Goal: Task Accomplishment & Management: Manage account settings

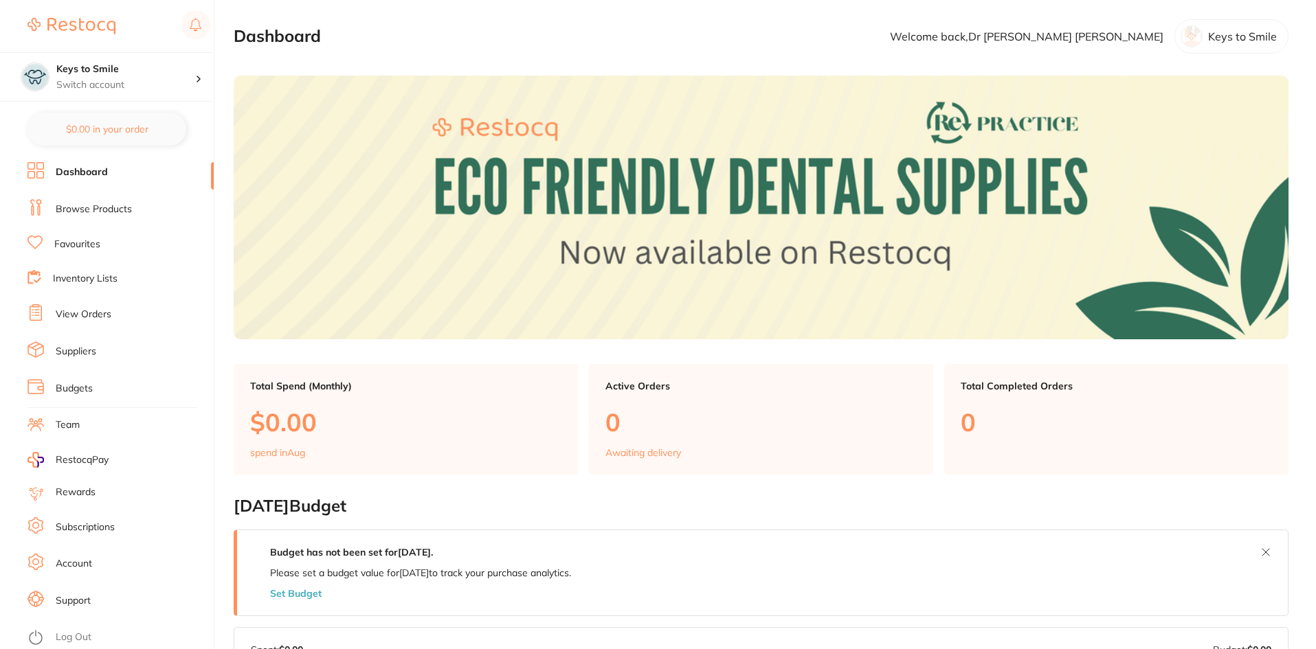
click at [77, 527] on link "Subscriptions" at bounding box center [85, 528] width 59 height 14
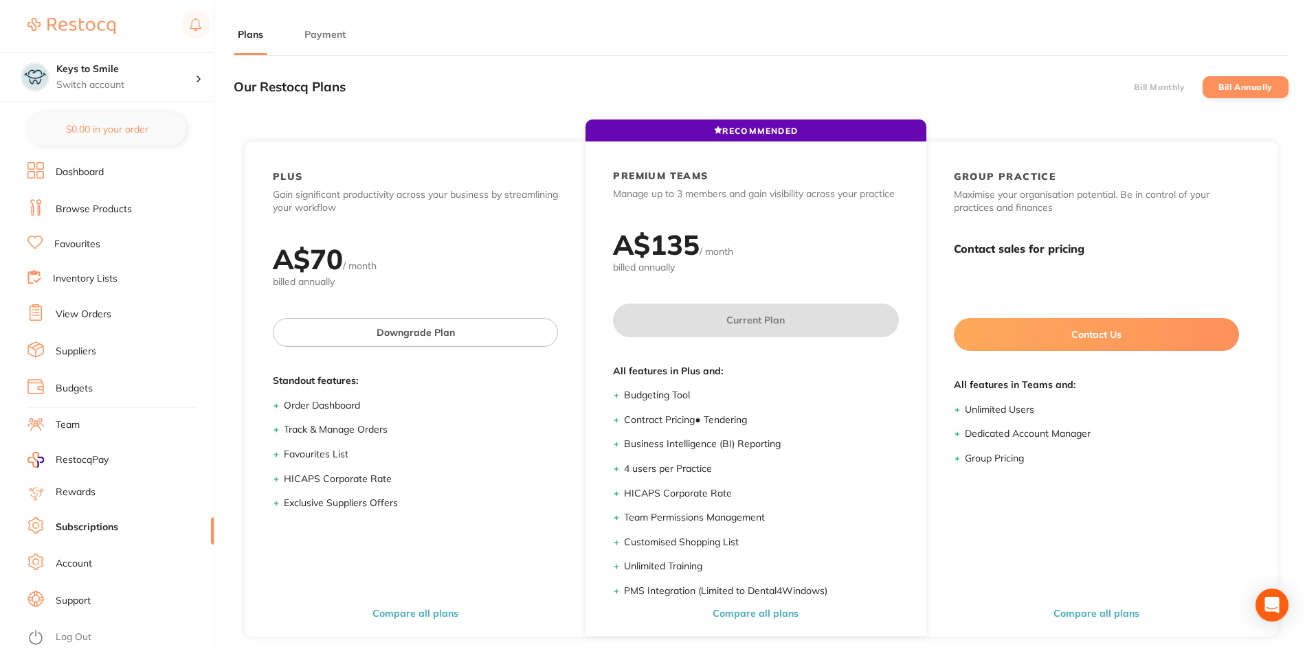
click at [317, 39] on button "Payment" at bounding box center [324, 34] width 49 height 13
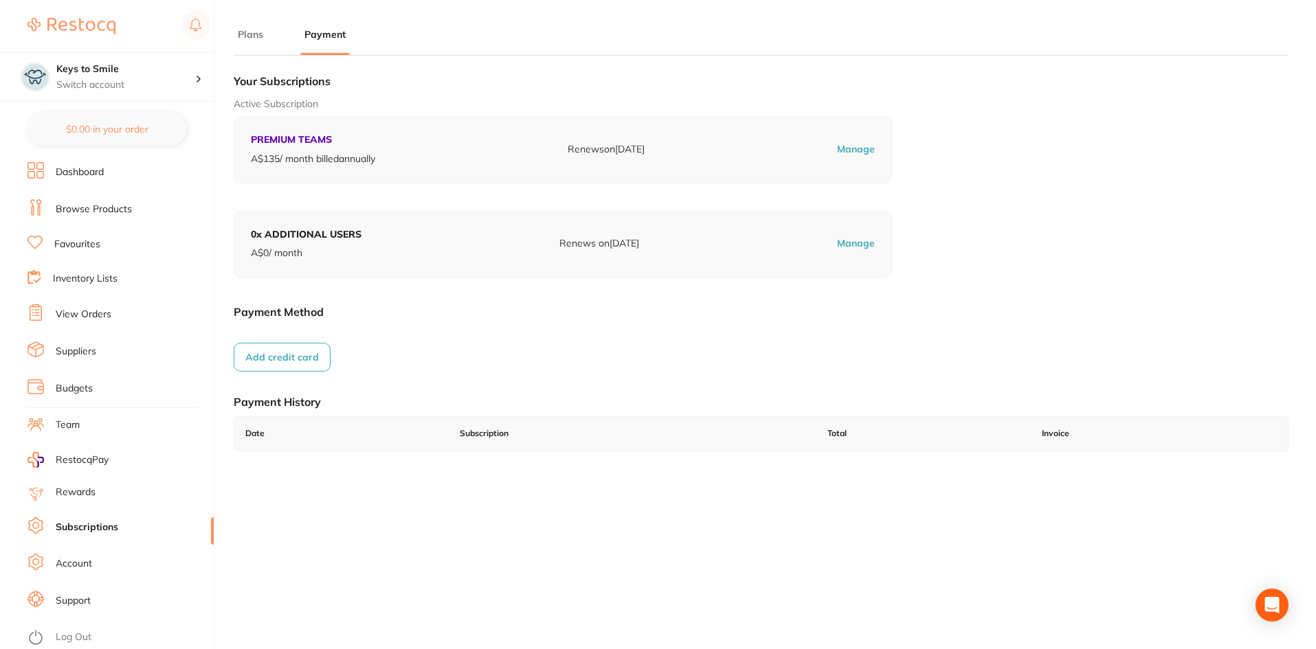
click at [87, 313] on link "View Orders" at bounding box center [84, 315] width 56 height 14
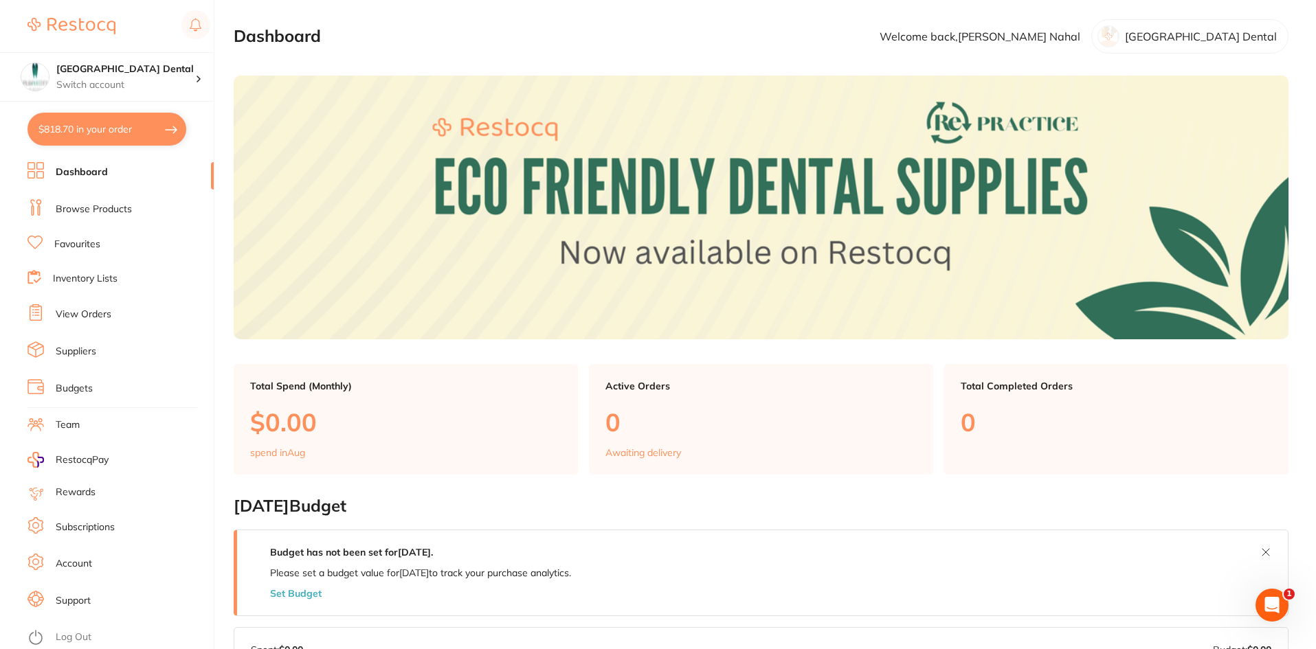
click at [82, 315] on link "View Orders" at bounding box center [84, 315] width 56 height 14
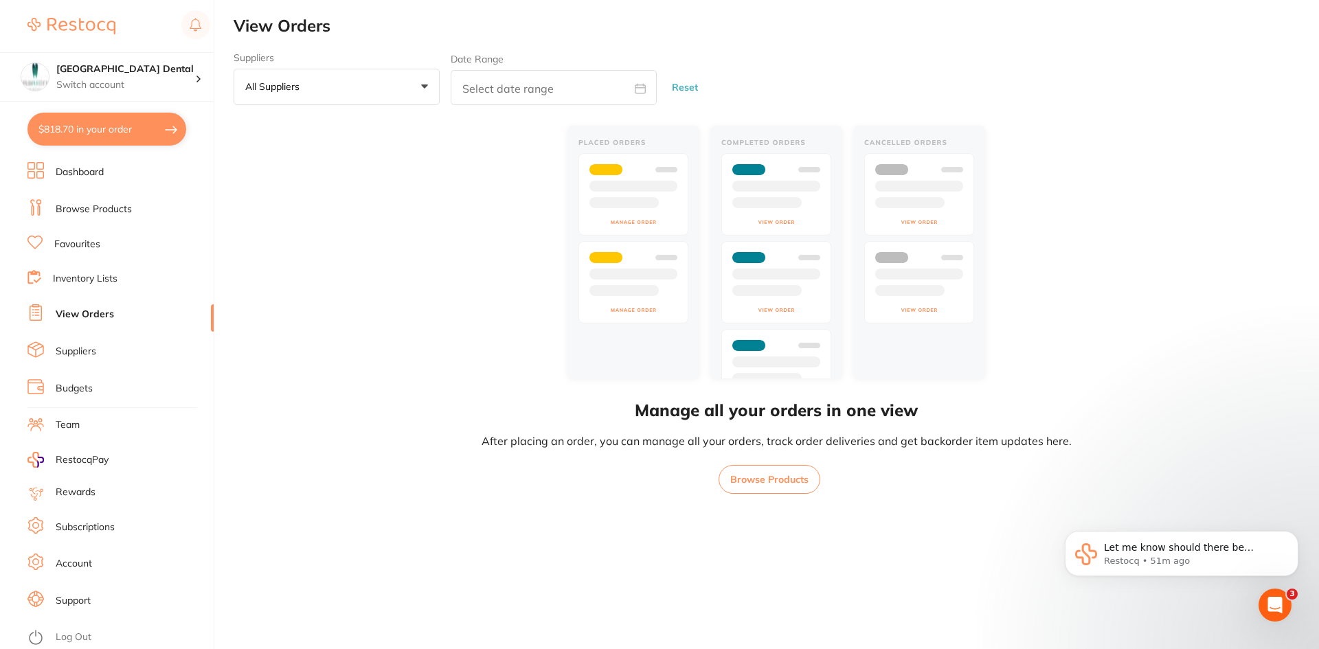
click at [82, 128] on button "$818.70 in your order" at bounding box center [106, 129] width 159 height 33
checkbox input "true"
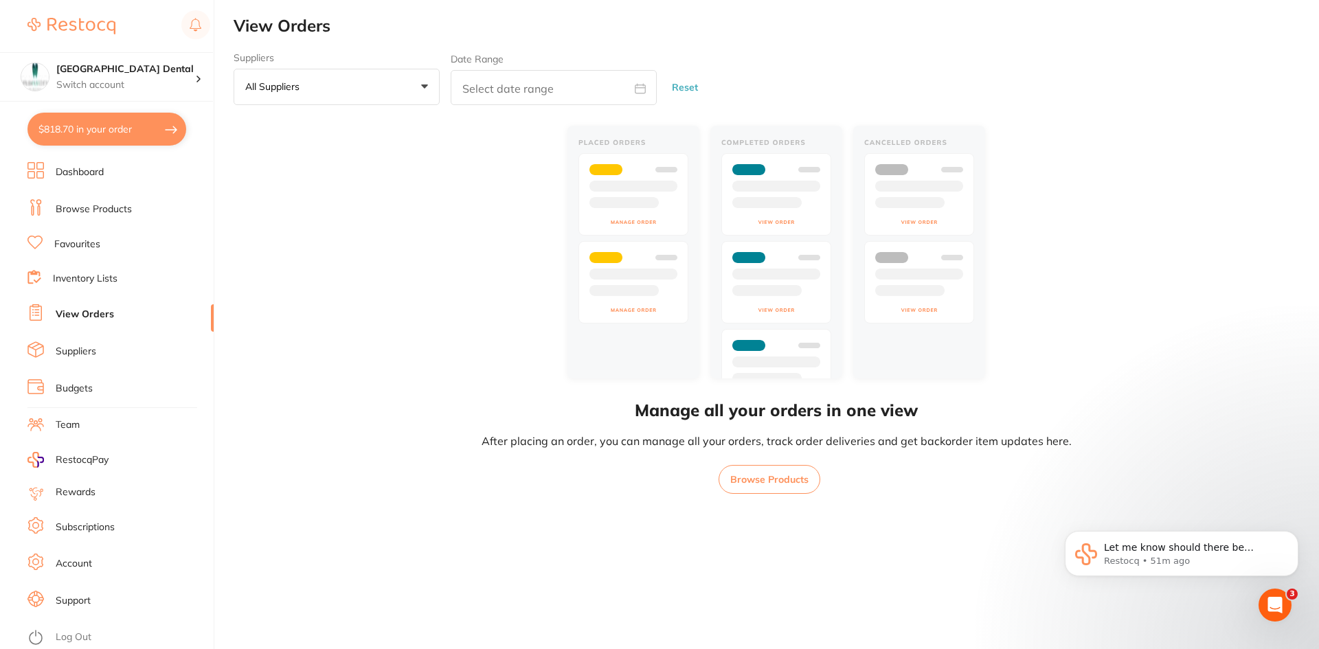
checkbox input "true"
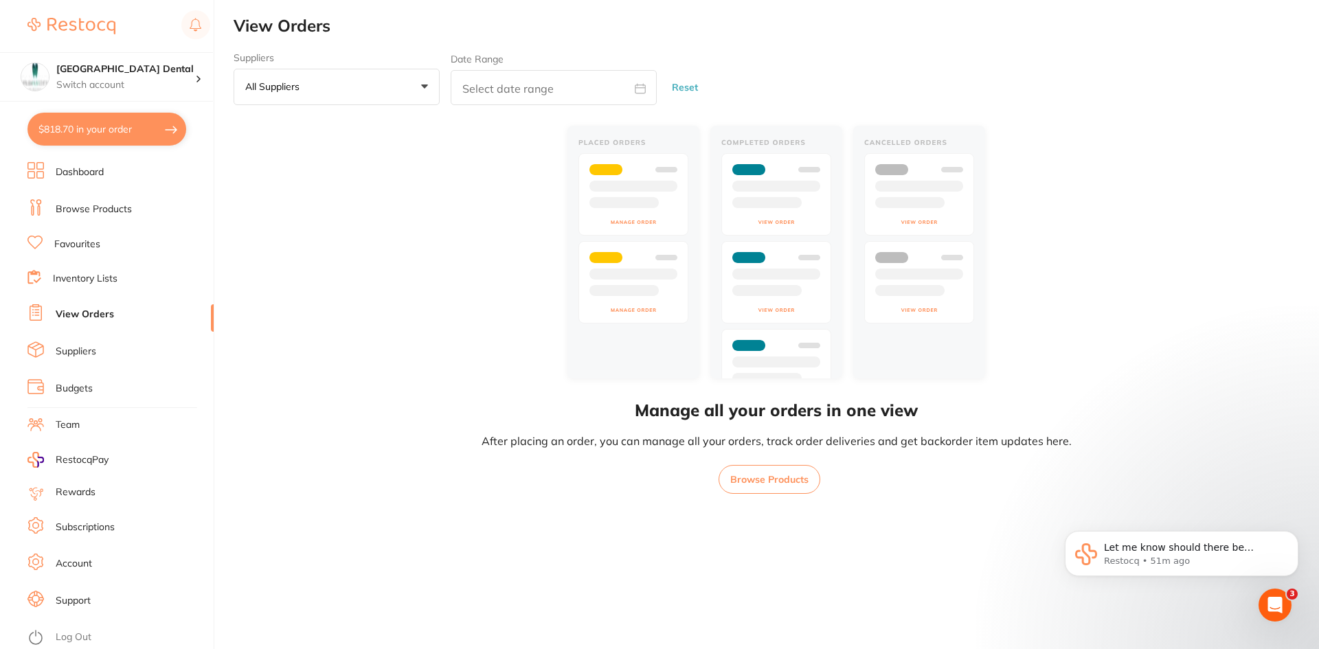
checkbox input "true"
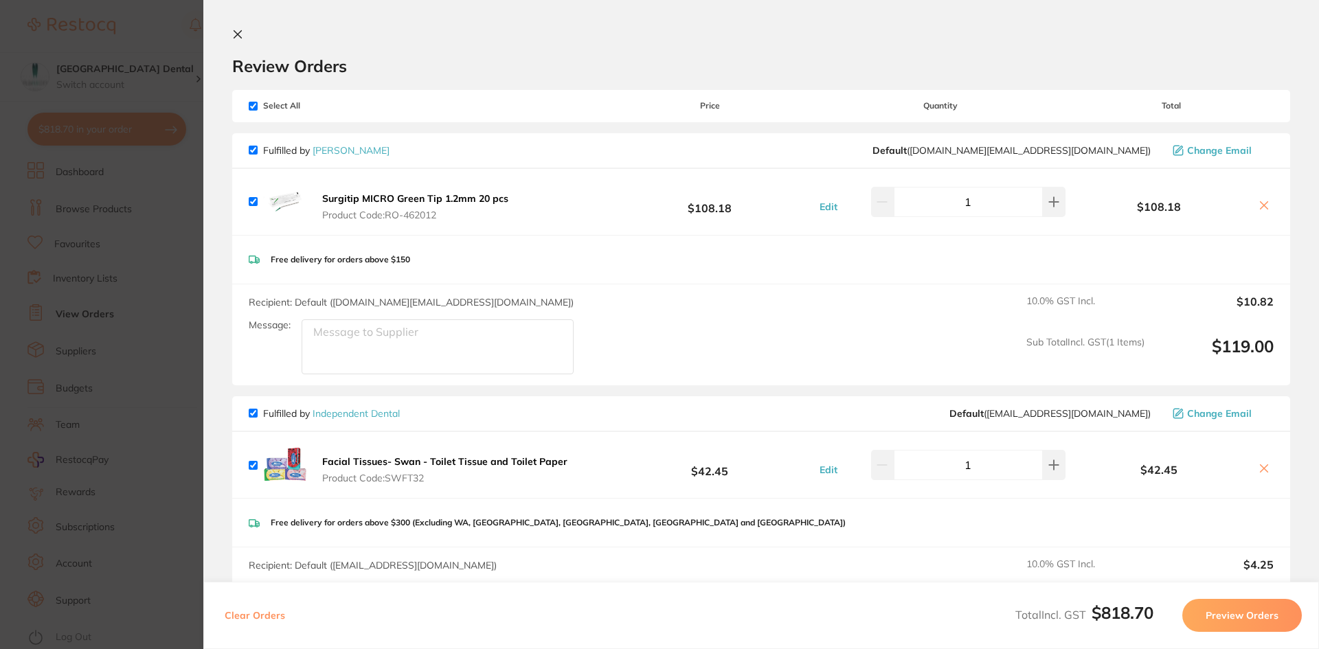
click at [235, 34] on icon at bounding box center [237, 34] width 11 height 11
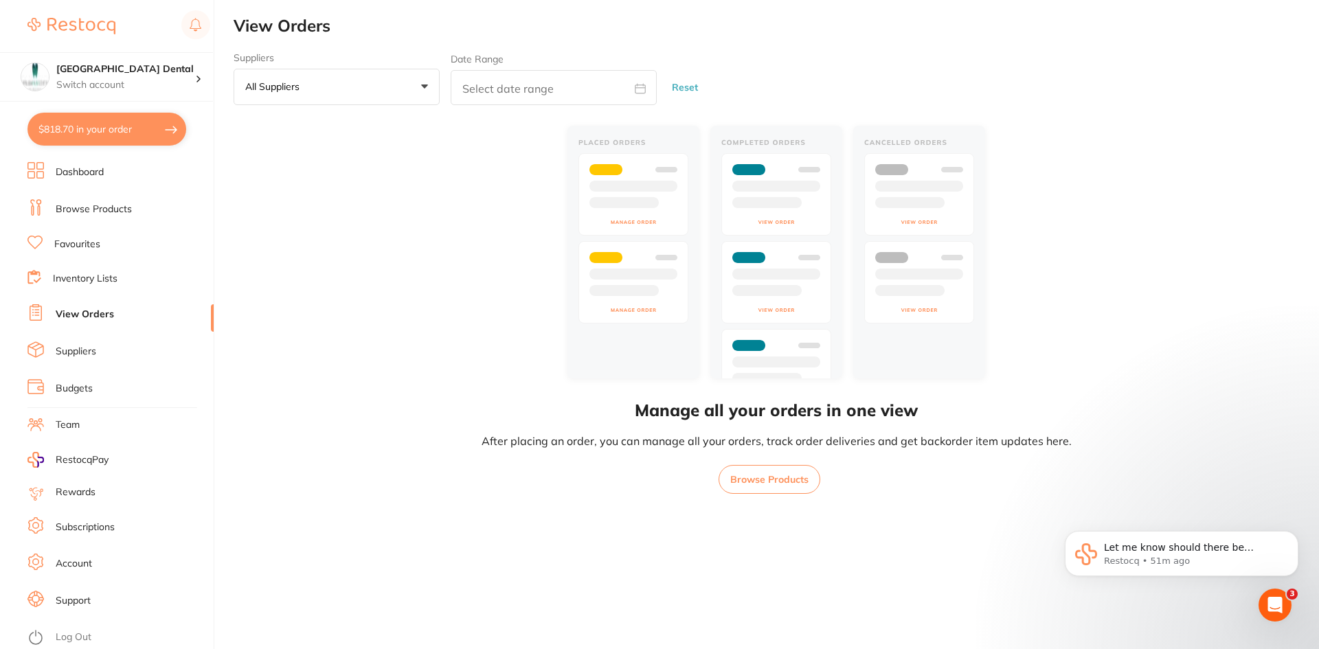
click at [86, 533] on link "Subscriptions" at bounding box center [85, 528] width 59 height 14
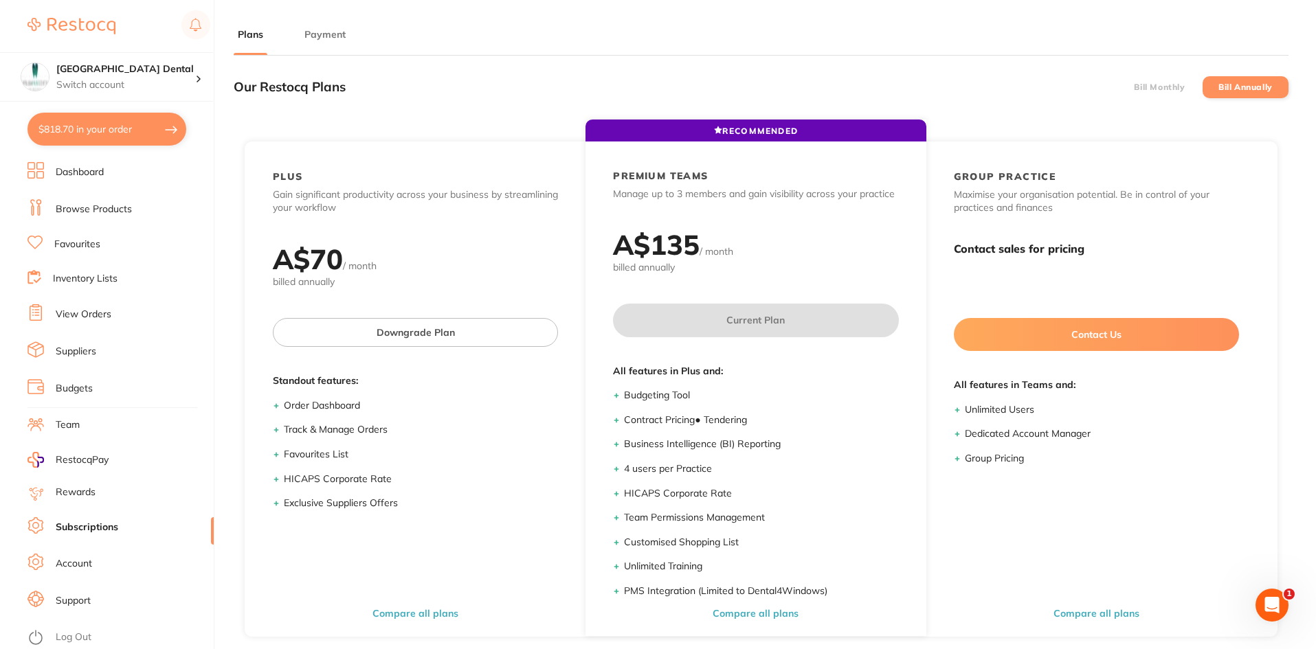
click at [328, 35] on button "Payment" at bounding box center [324, 34] width 49 height 13
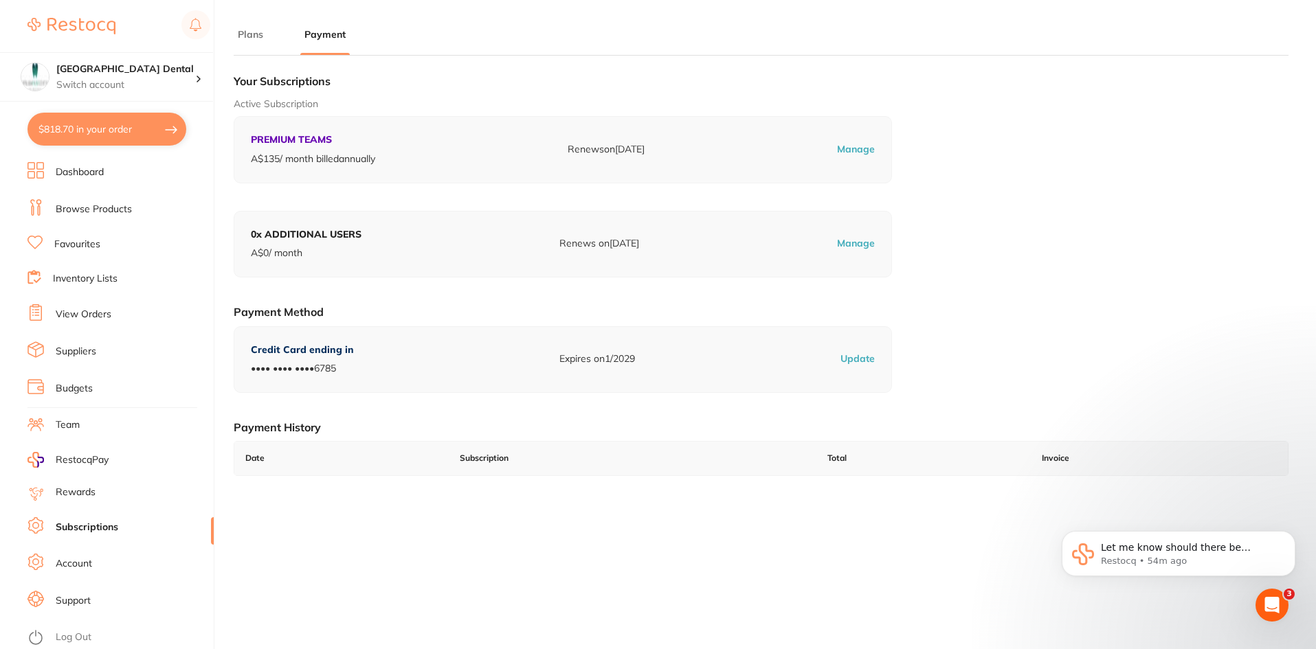
checkbox input "false"
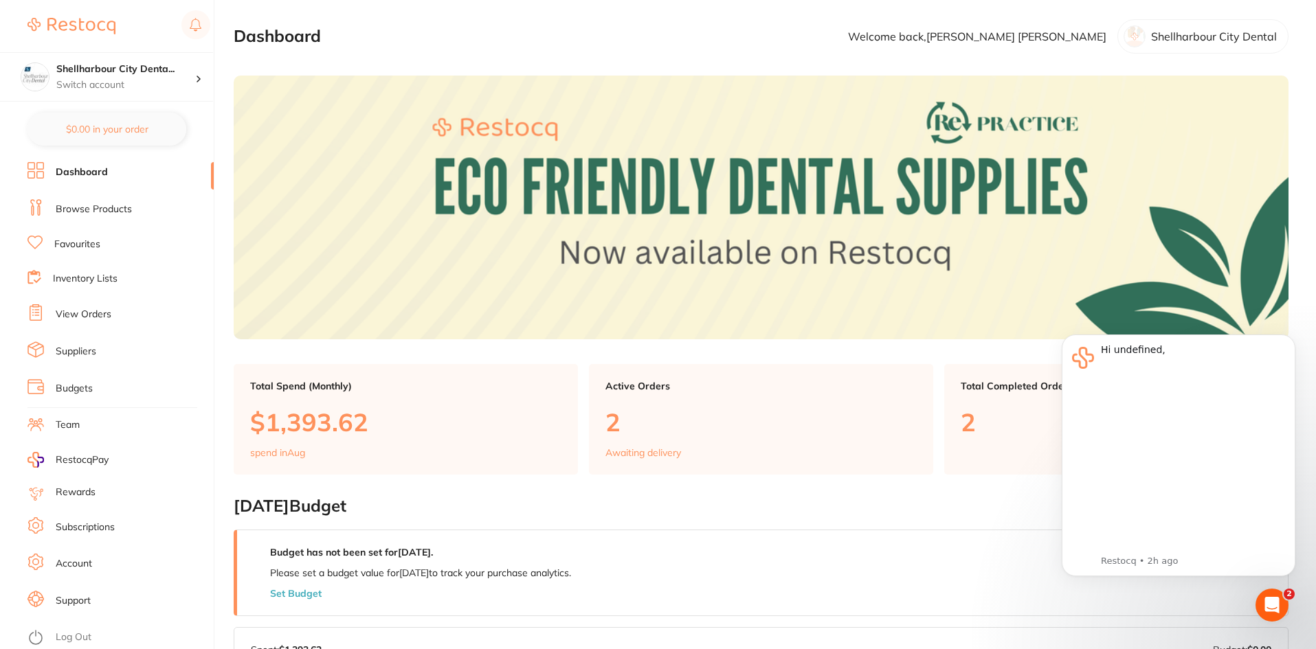
click at [94, 524] on link "Subscriptions" at bounding box center [85, 528] width 59 height 14
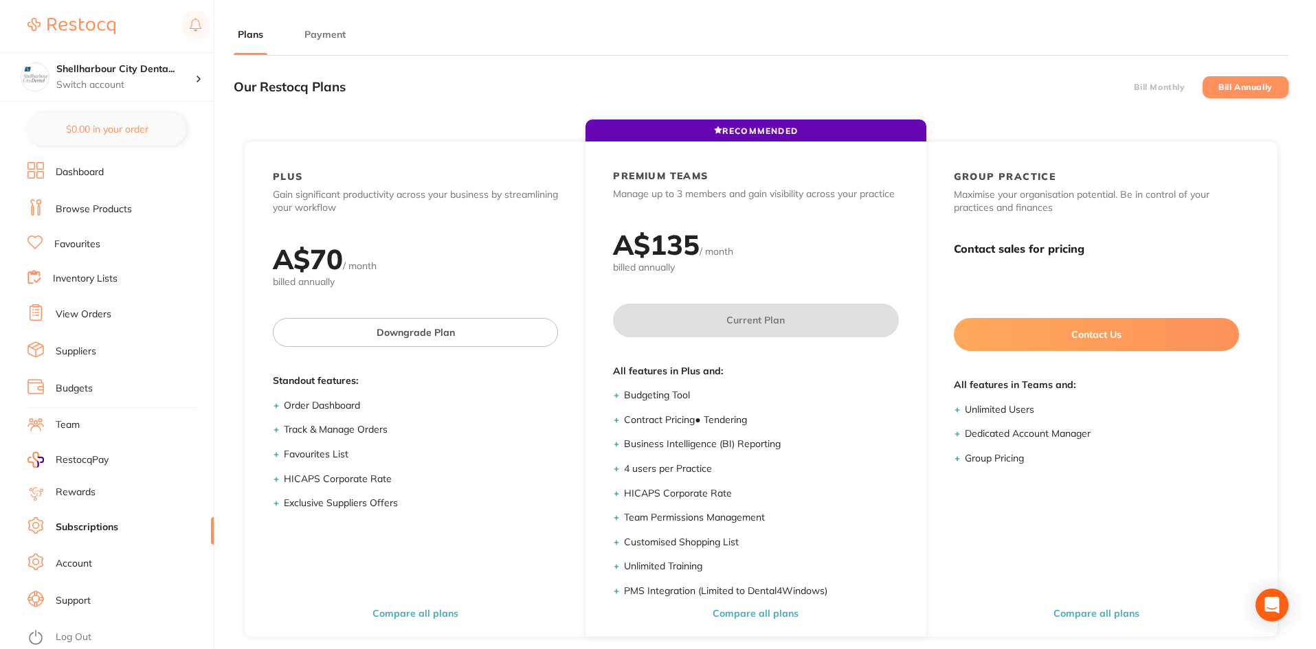
click at [315, 38] on button "Payment" at bounding box center [324, 34] width 49 height 13
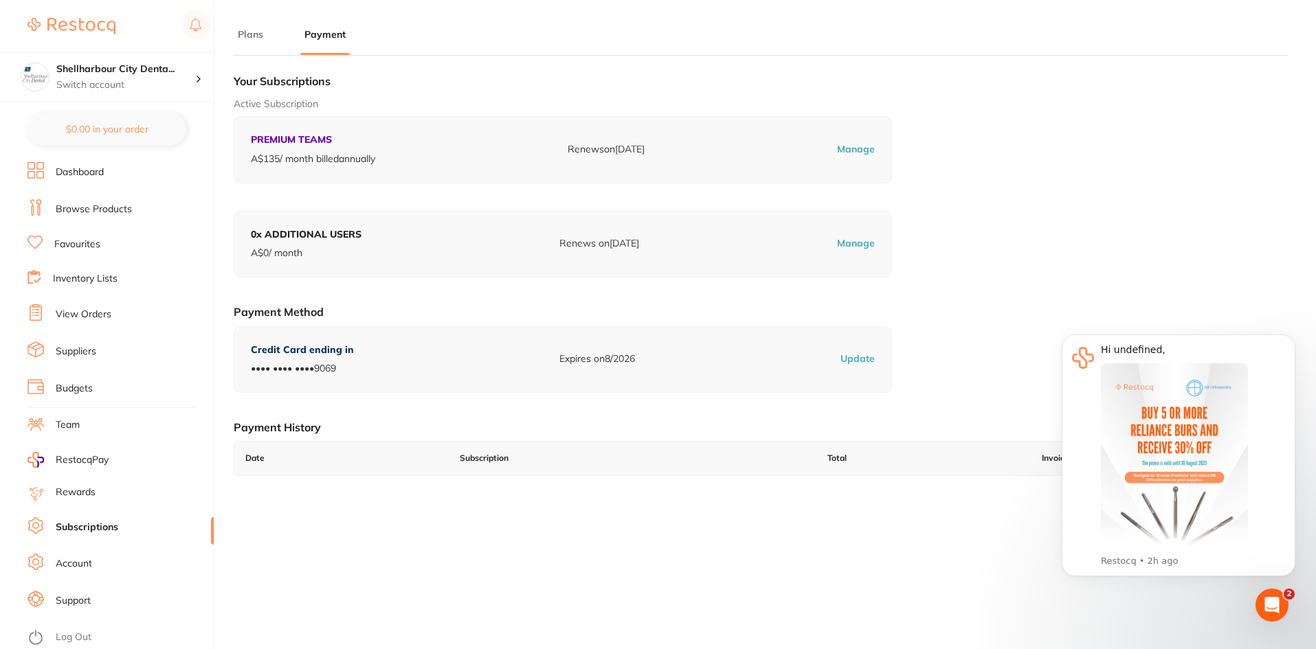
click at [77, 311] on link "View Orders" at bounding box center [84, 315] width 56 height 14
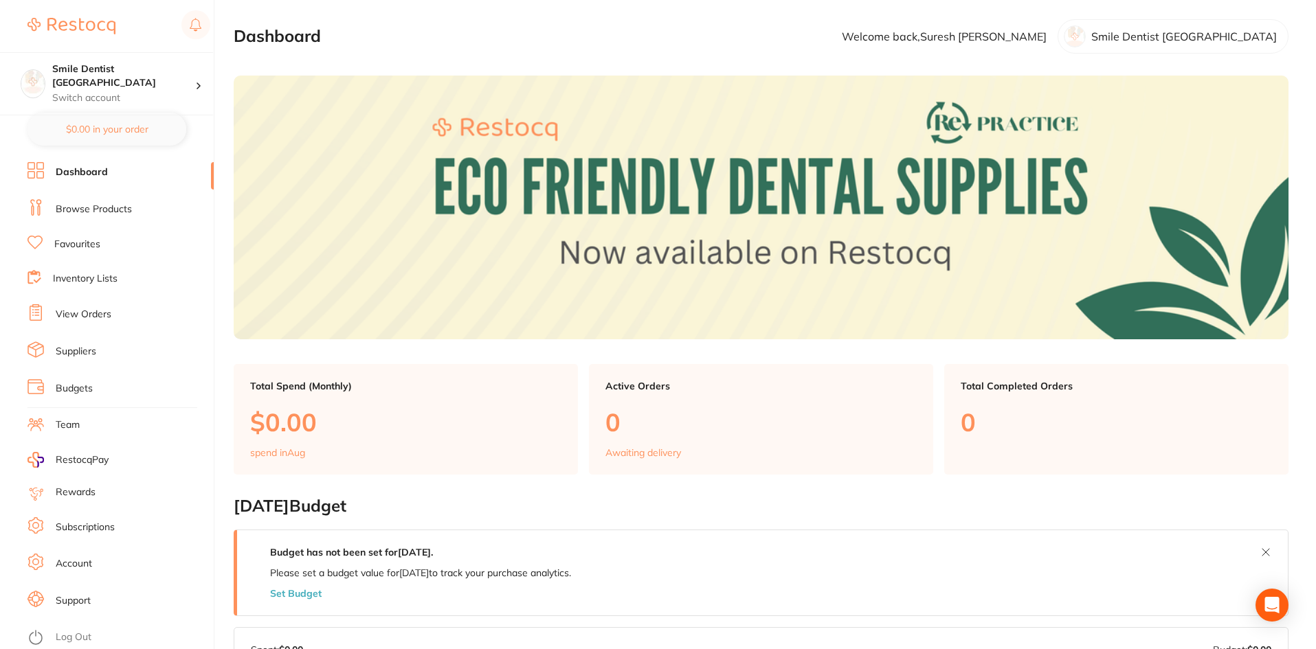
click at [91, 311] on link "View Orders" at bounding box center [84, 315] width 56 height 14
click at [82, 315] on link "View Orders" at bounding box center [84, 315] width 56 height 14
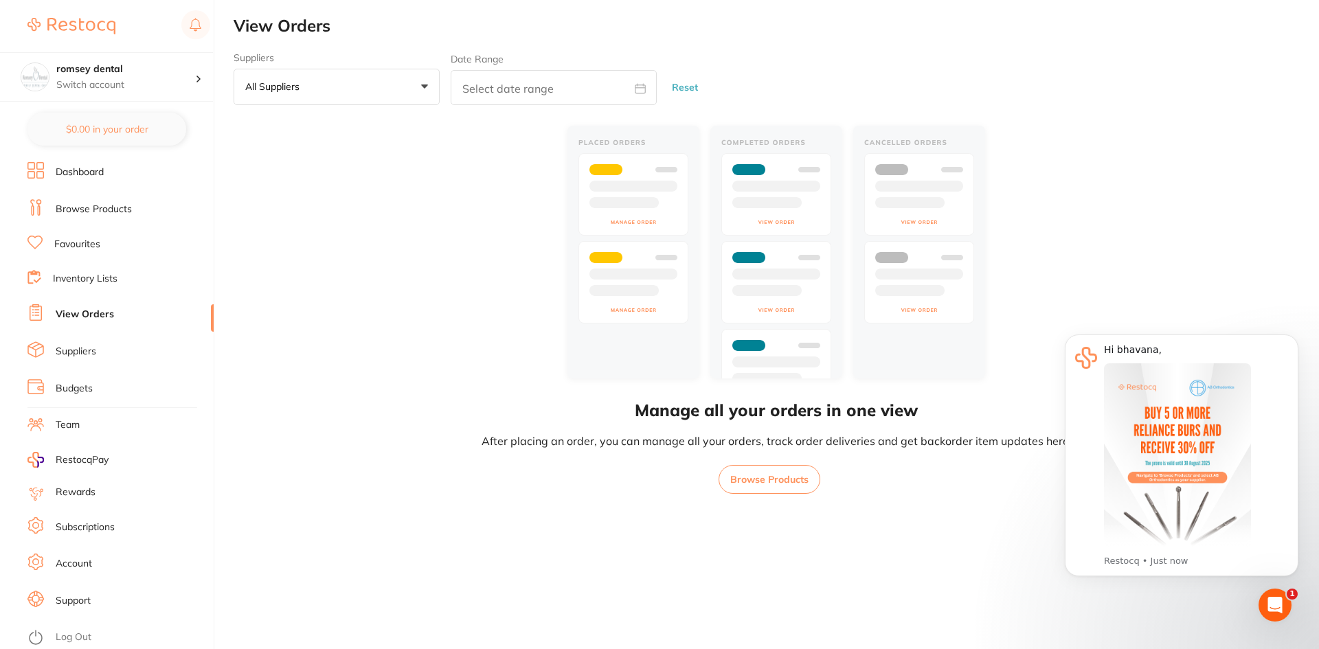
click at [69, 167] on link "Dashboard" at bounding box center [80, 173] width 48 height 14
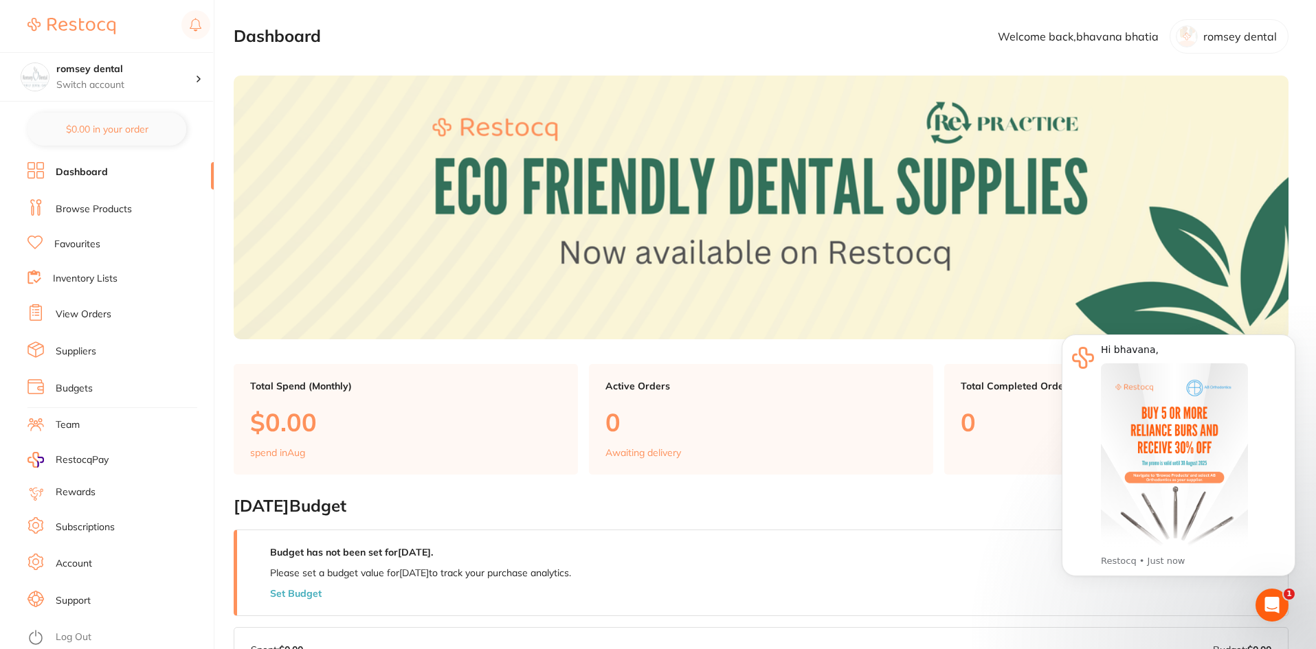
click at [62, 247] on link "Favourites" at bounding box center [77, 245] width 46 height 14
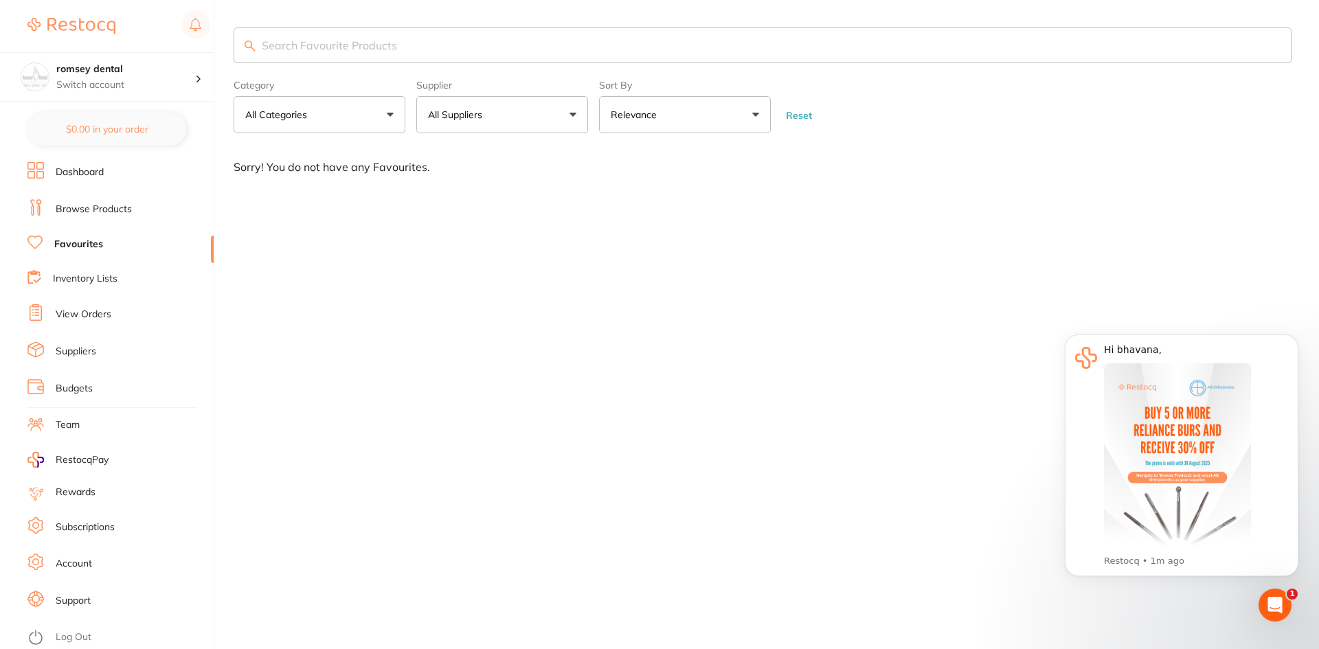
click at [79, 350] on link "Suppliers" at bounding box center [76, 352] width 41 height 14
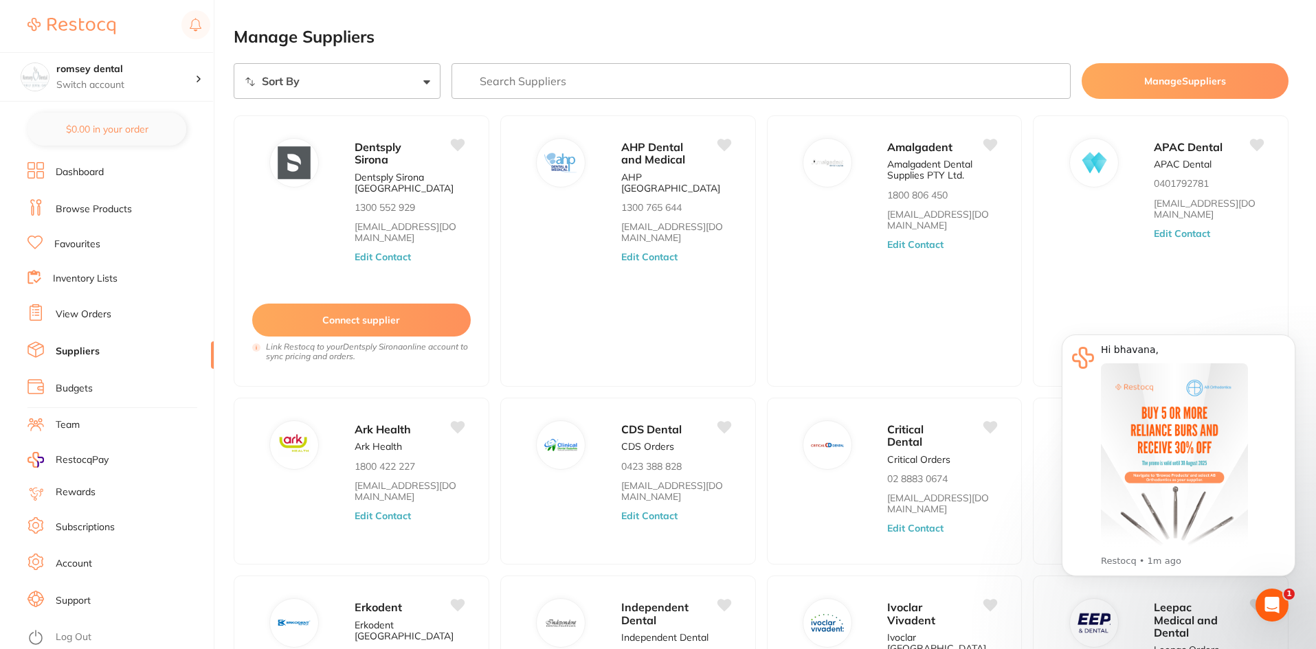
click at [84, 527] on link "Subscriptions" at bounding box center [85, 528] width 59 height 14
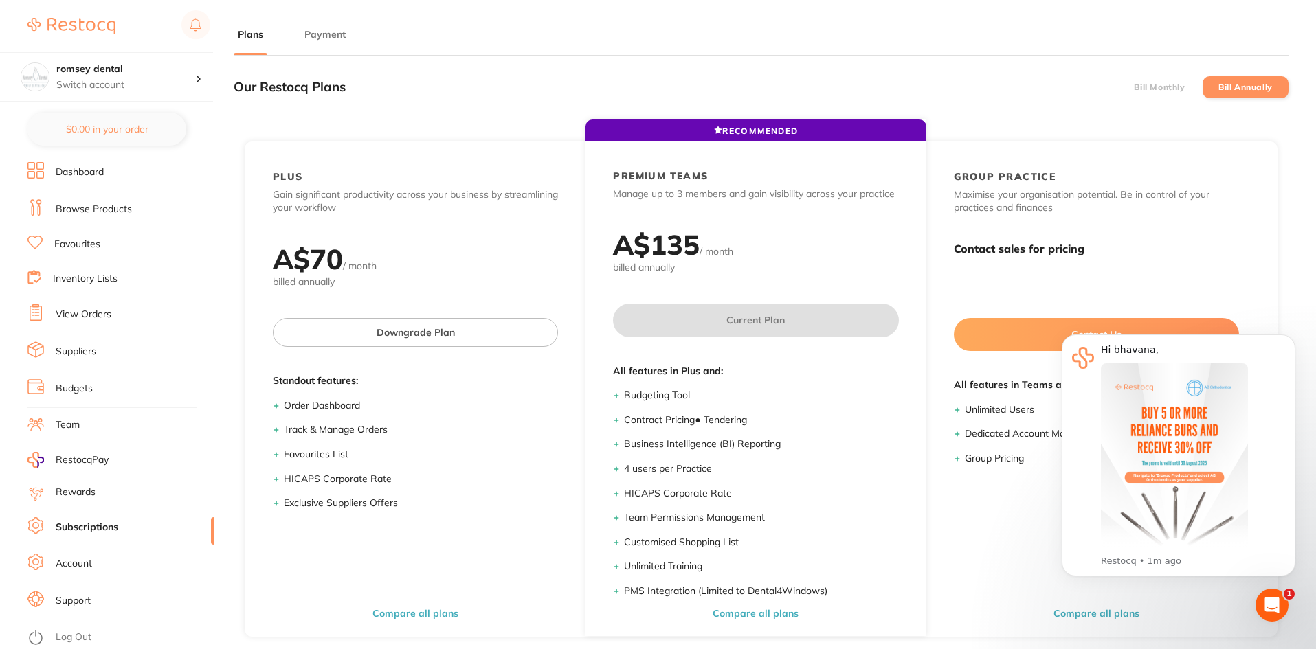
click at [324, 31] on button "Payment" at bounding box center [324, 34] width 49 height 13
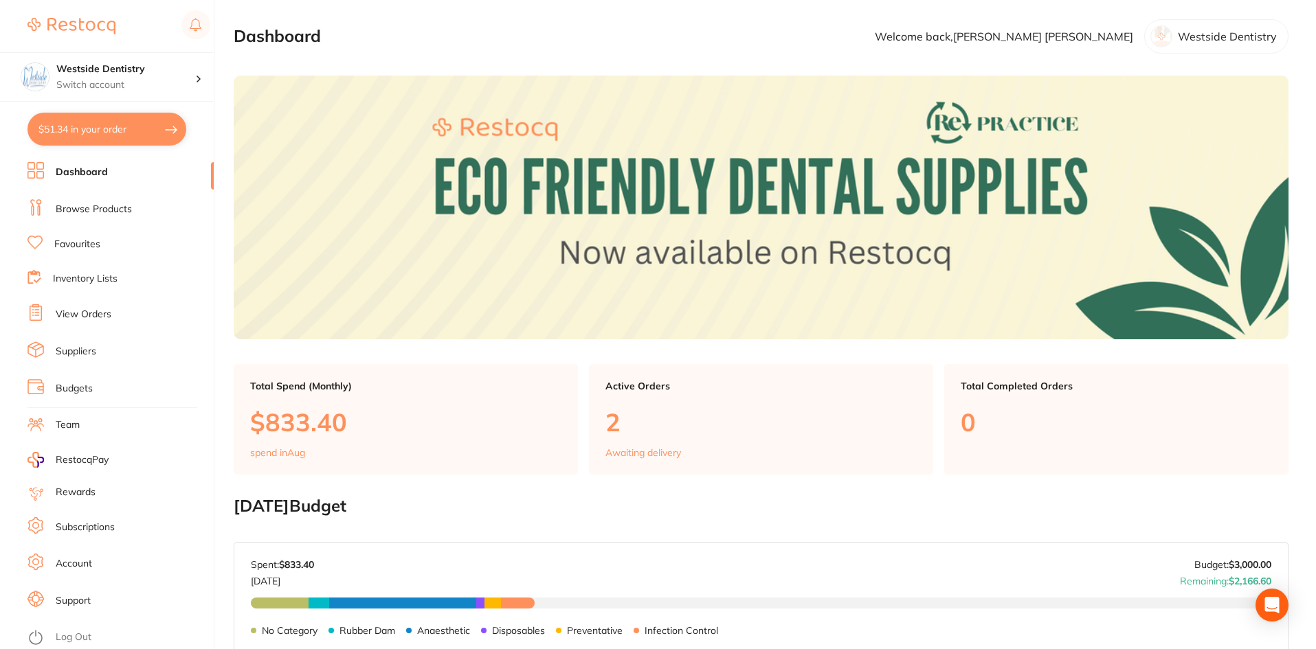
click at [78, 526] on link "Subscriptions" at bounding box center [85, 528] width 59 height 14
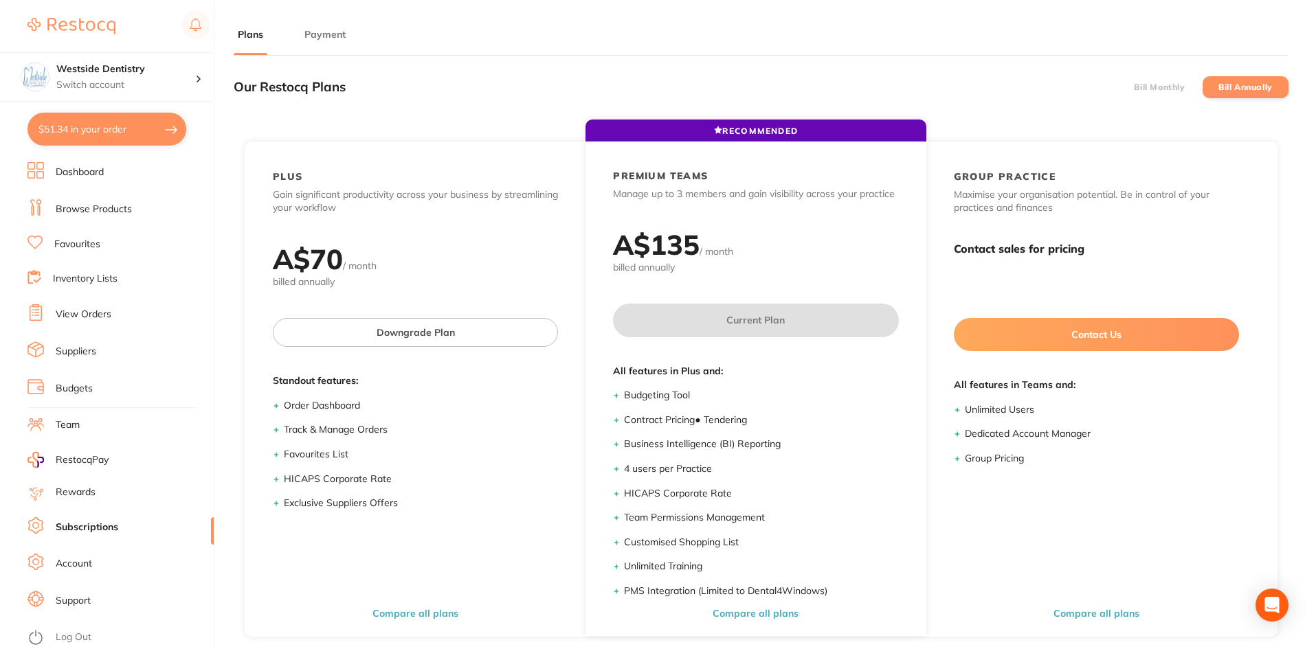
click at [327, 32] on button "Payment" at bounding box center [324, 34] width 49 height 13
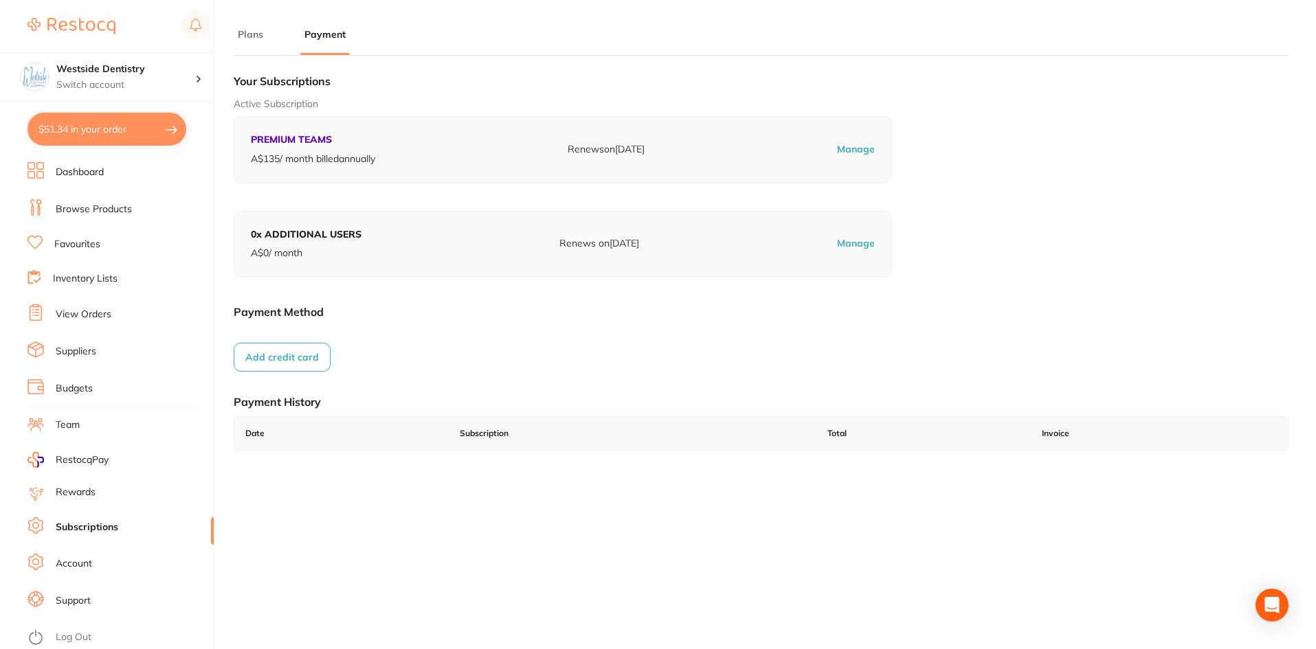
click at [79, 309] on link "View Orders" at bounding box center [84, 315] width 56 height 14
